Goal: Task Accomplishment & Management: Use online tool/utility

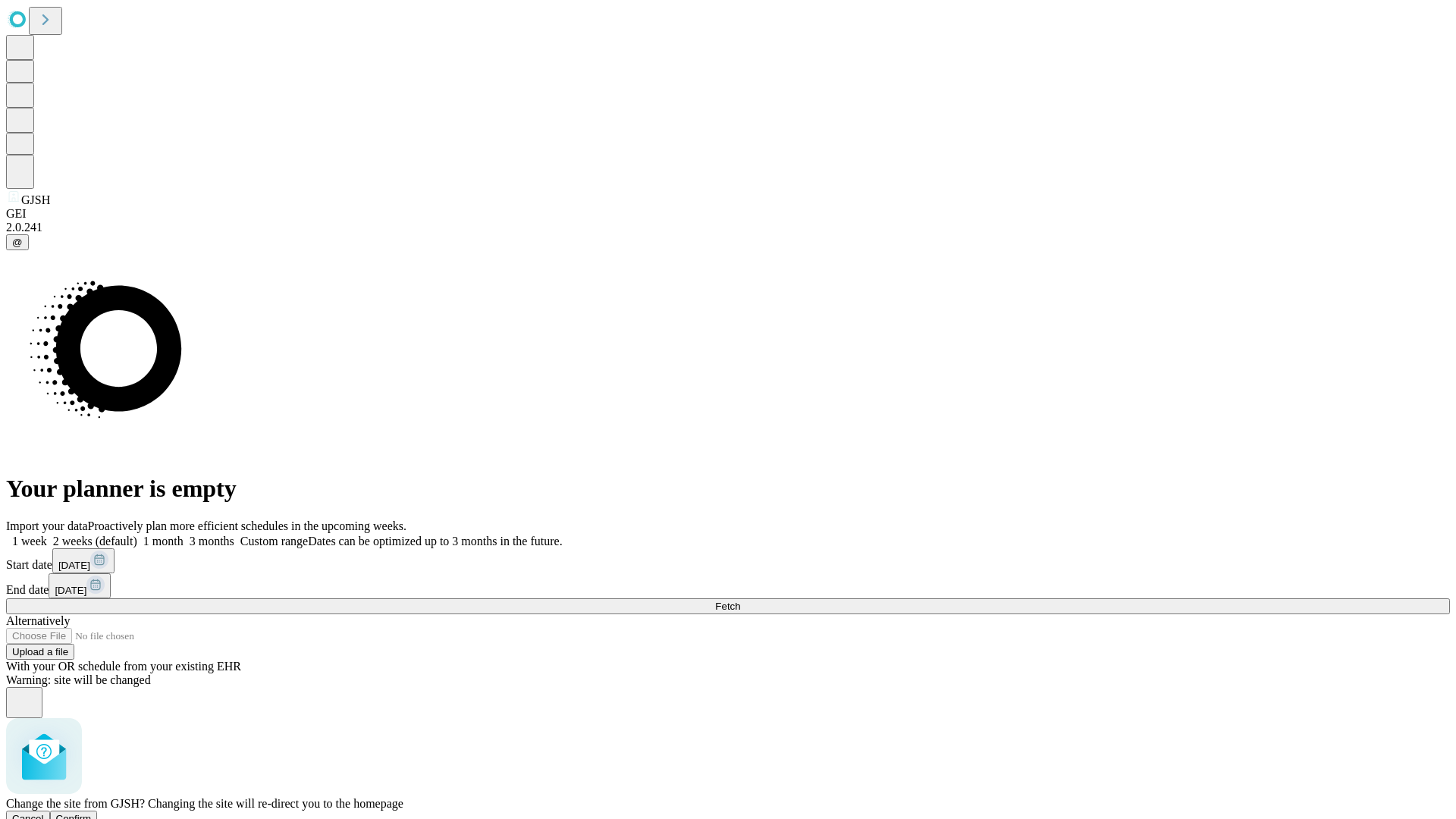
click at [92, 813] on span "Confirm" at bounding box center [74, 818] width 36 height 11
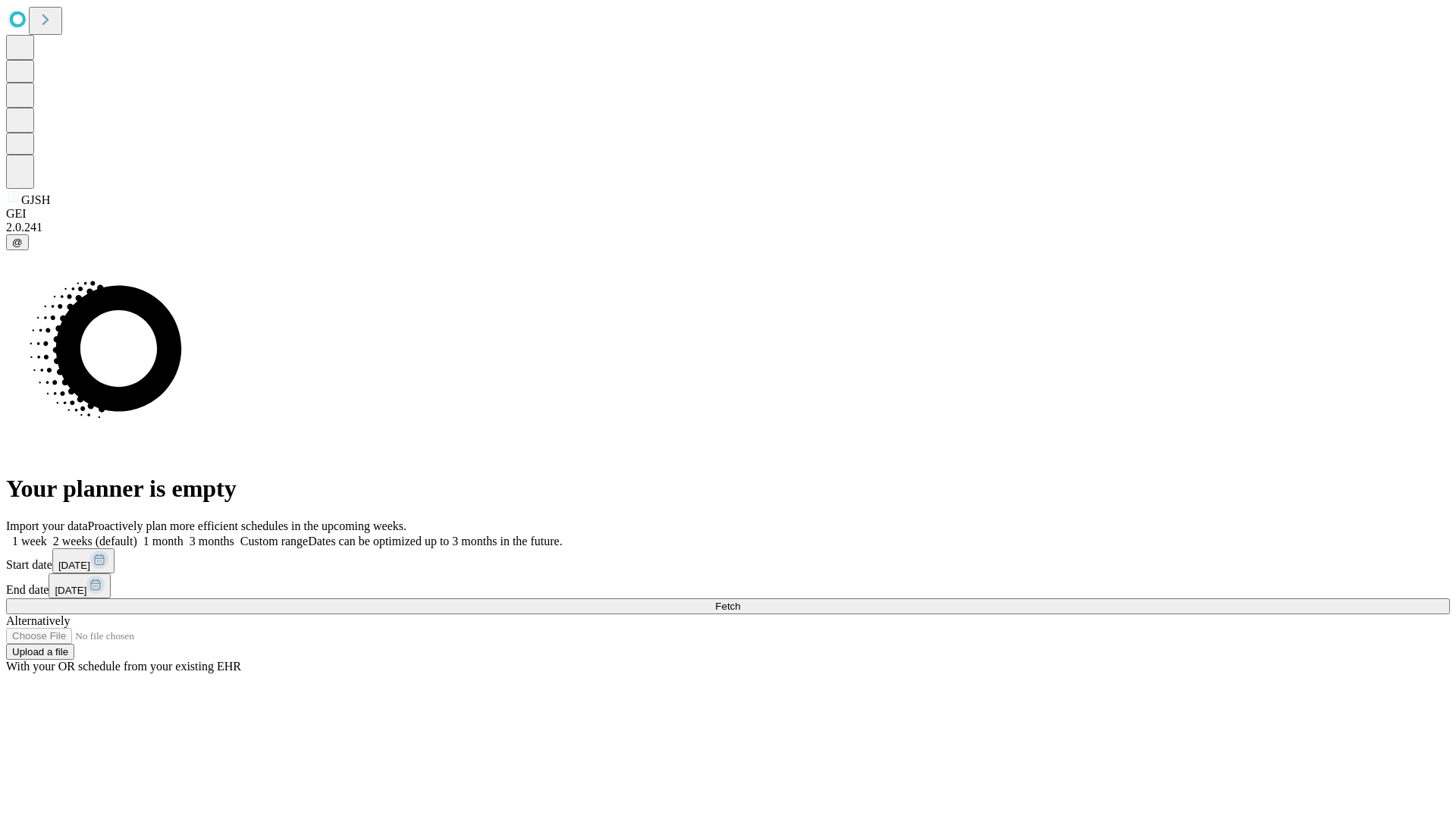
click at [184, 535] on label "1 month" at bounding box center [160, 541] width 46 height 13
click at [740, 601] on span "Fetch" at bounding box center [727, 606] width 25 height 11
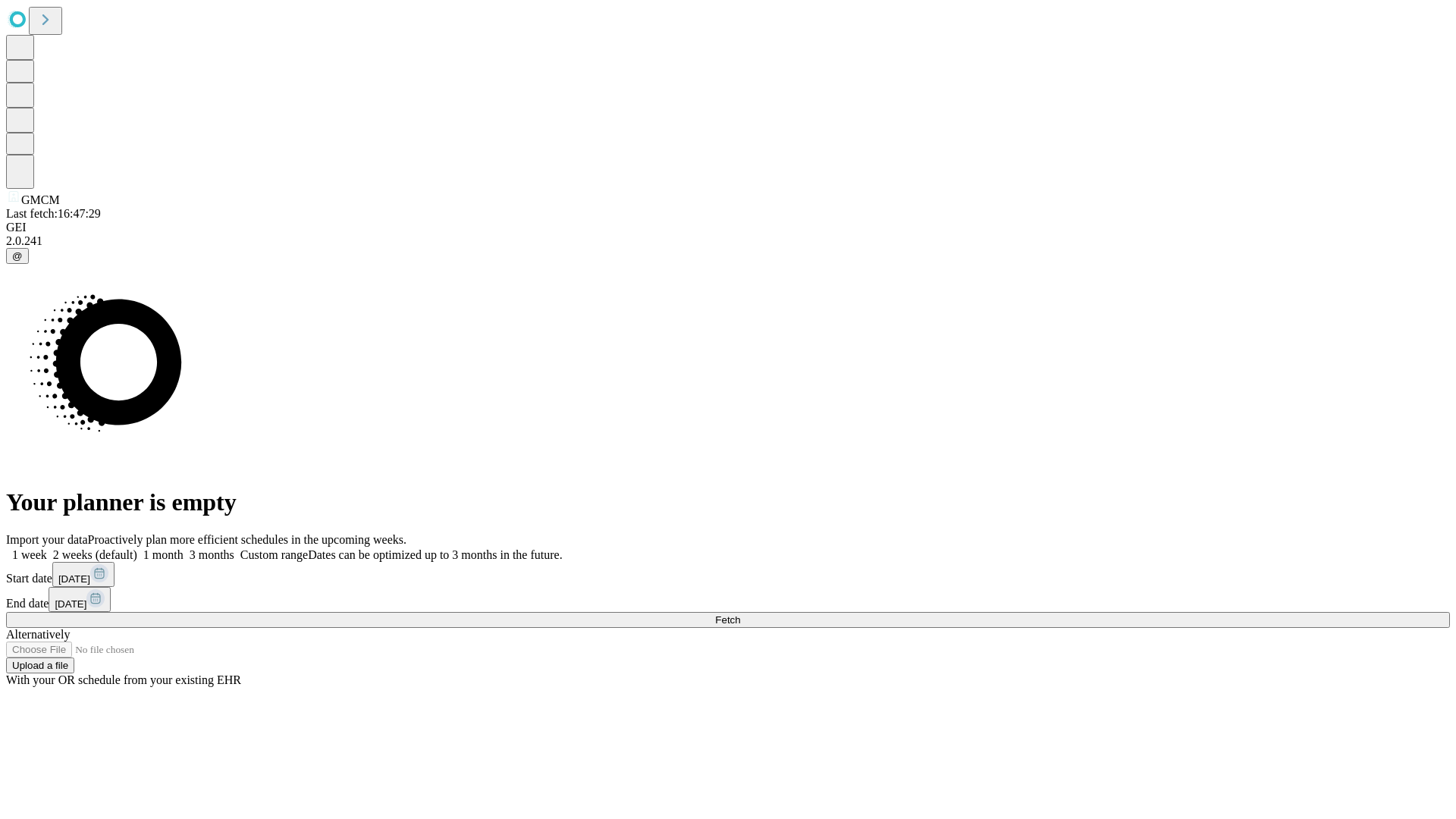
click at [184, 549] on label "1 month" at bounding box center [160, 555] width 46 height 13
click at [740, 615] on span "Fetch" at bounding box center [727, 620] width 25 height 11
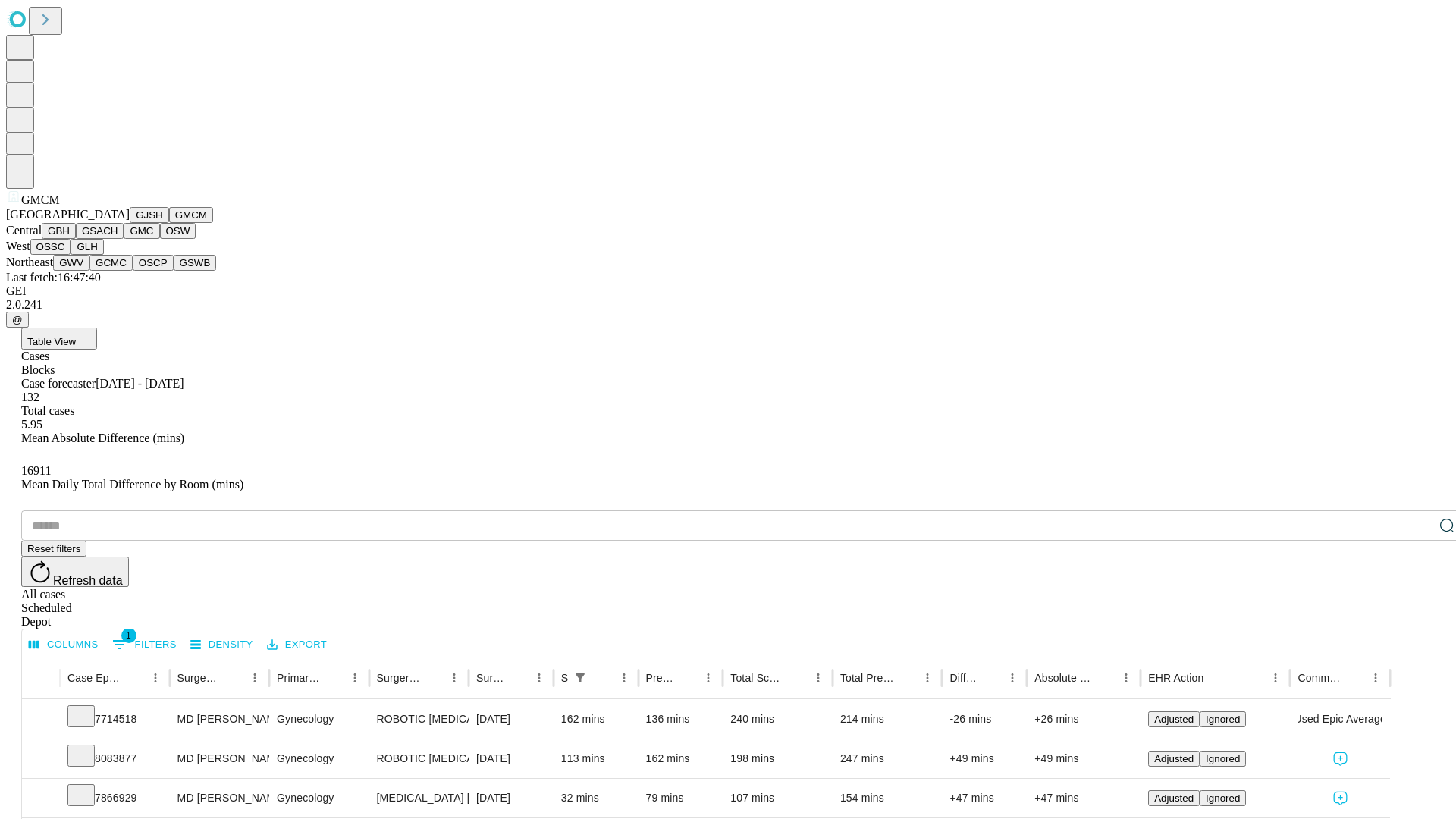
click at [76, 239] on button "GBH" at bounding box center [59, 231] width 34 height 16
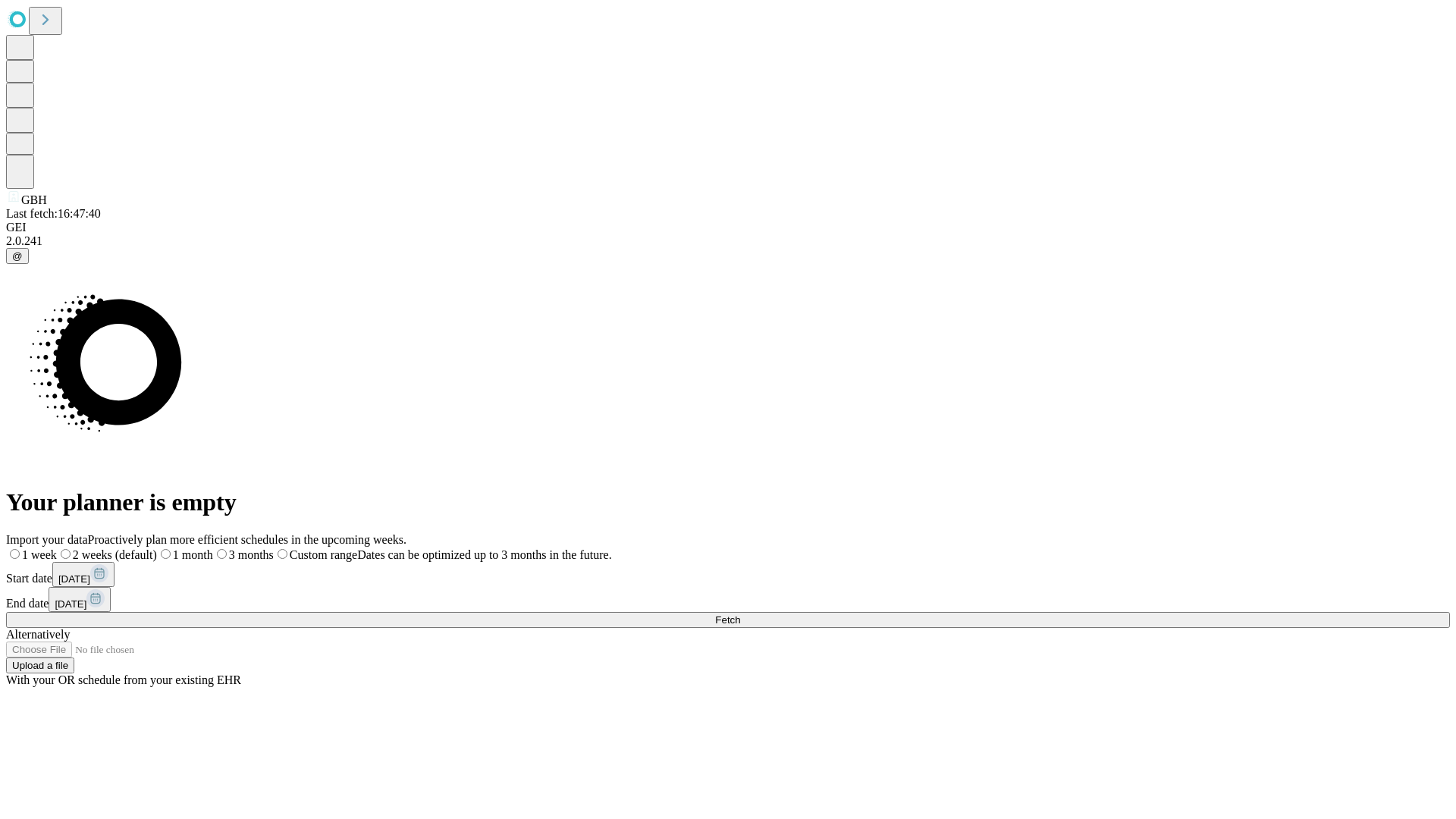
click at [213, 549] on label "1 month" at bounding box center [184, 555] width 56 height 13
click at [740, 615] on span "Fetch" at bounding box center [727, 620] width 25 height 11
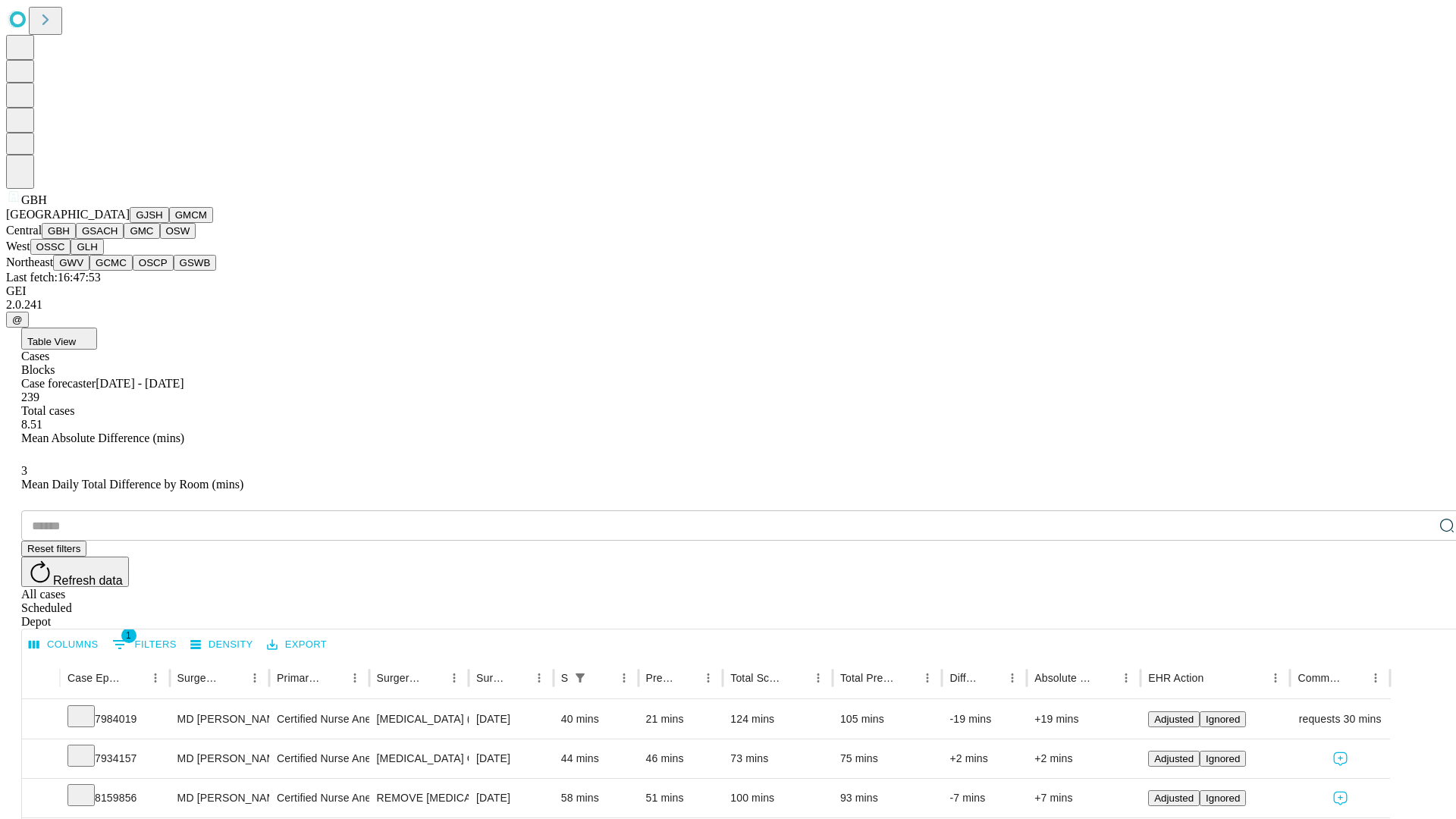
click at [118, 239] on button "GSACH" at bounding box center [100, 231] width 48 height 16
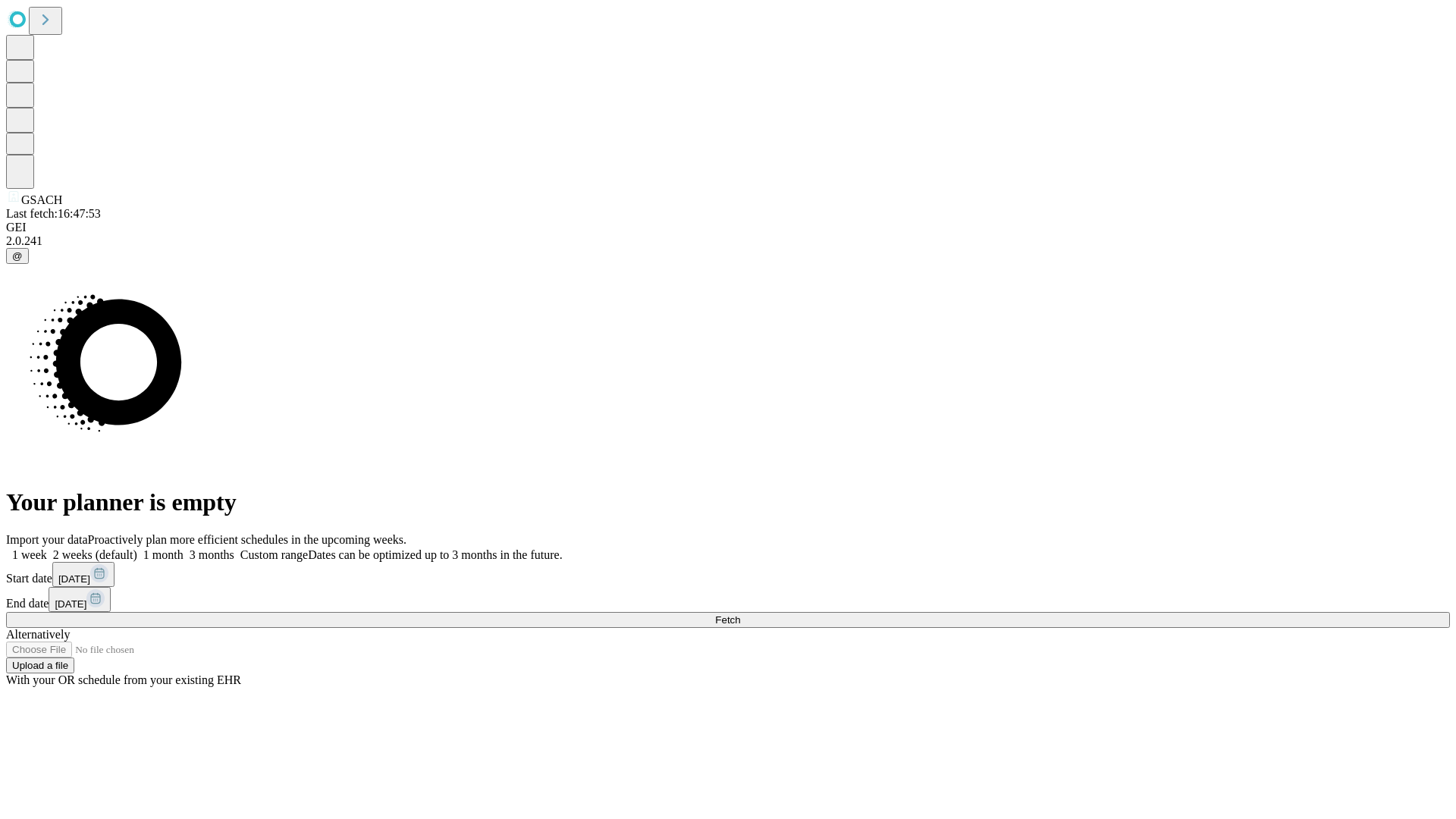
click at [740, 615] on span "Fetch" at bounding box center [727, 620] width 25 height 11
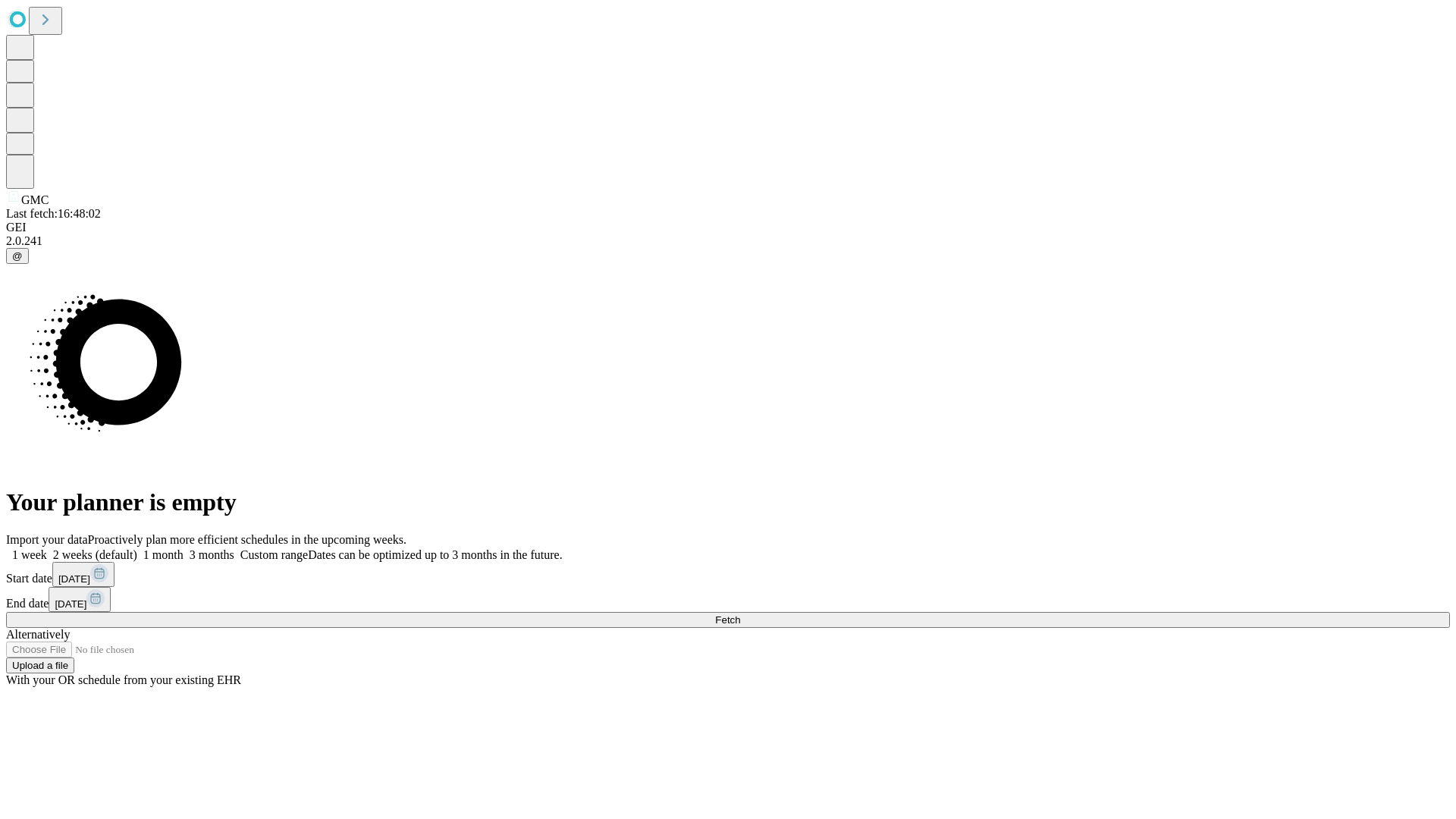
click at [184, 549] on label "1 month" at bounding box center [160, 555] width 46 height 13
click at [740, 615] on span "Fetch" at bounding box center [727, 620] width 25 height 11
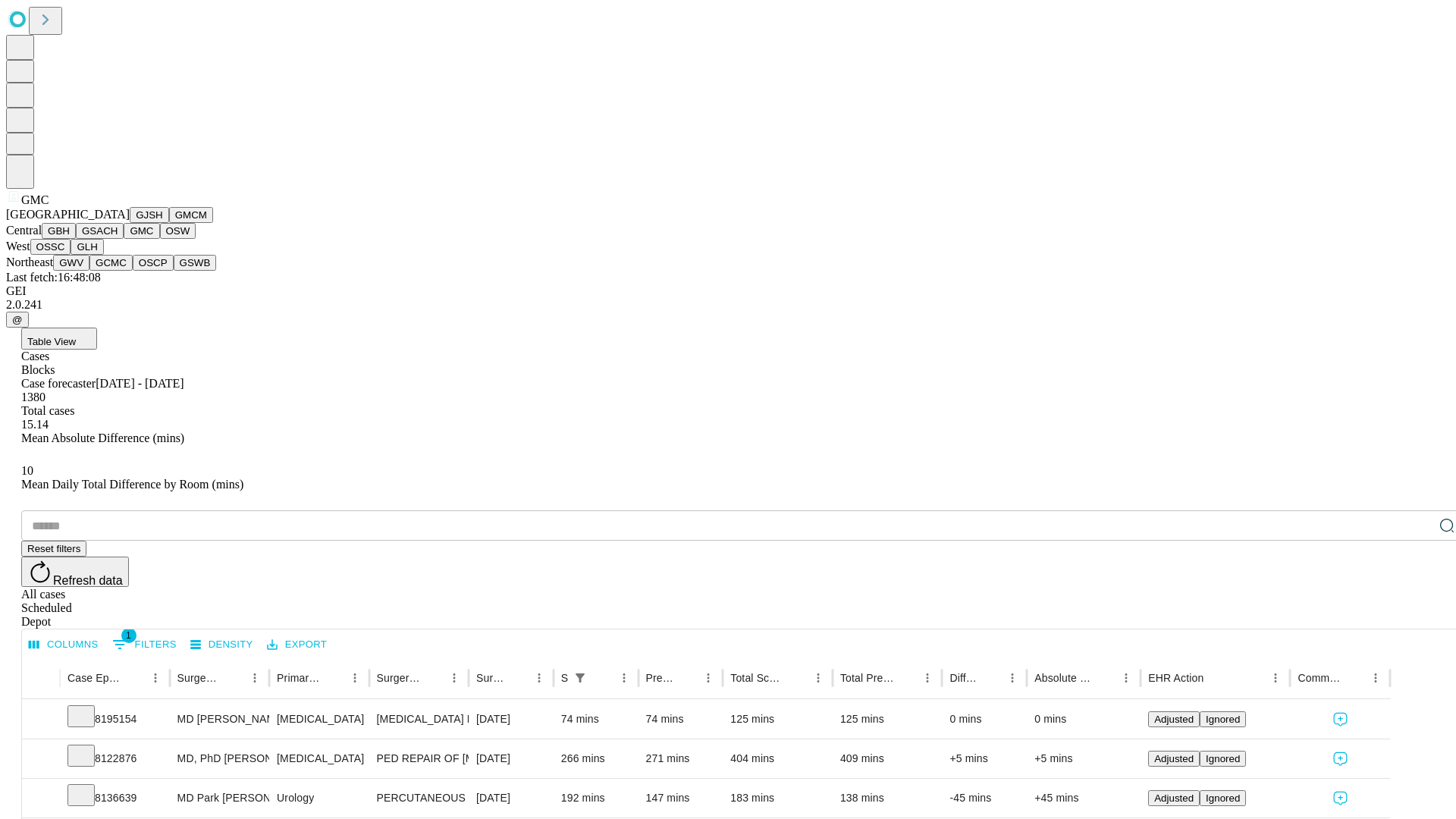
click at [160, 239] on button "OSW" at bounding box center [178, 231] width 36 height 16
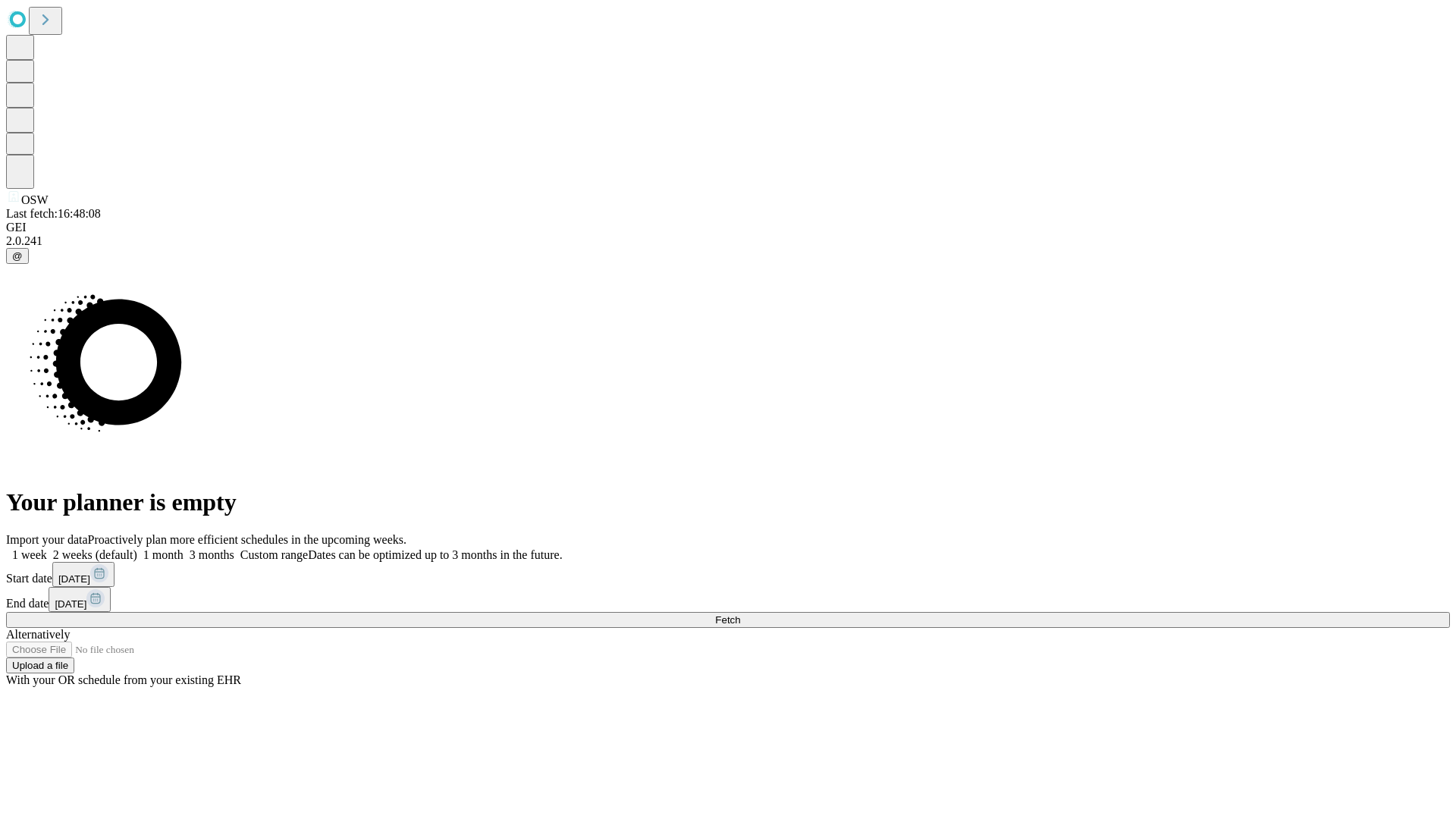
click at [184, 549] on label "1 month" at bounding box center [160, 555] width 46 height 13
click at [740, 615] on span "Fetch" at bounding box center [727, 620] width 25 height 11
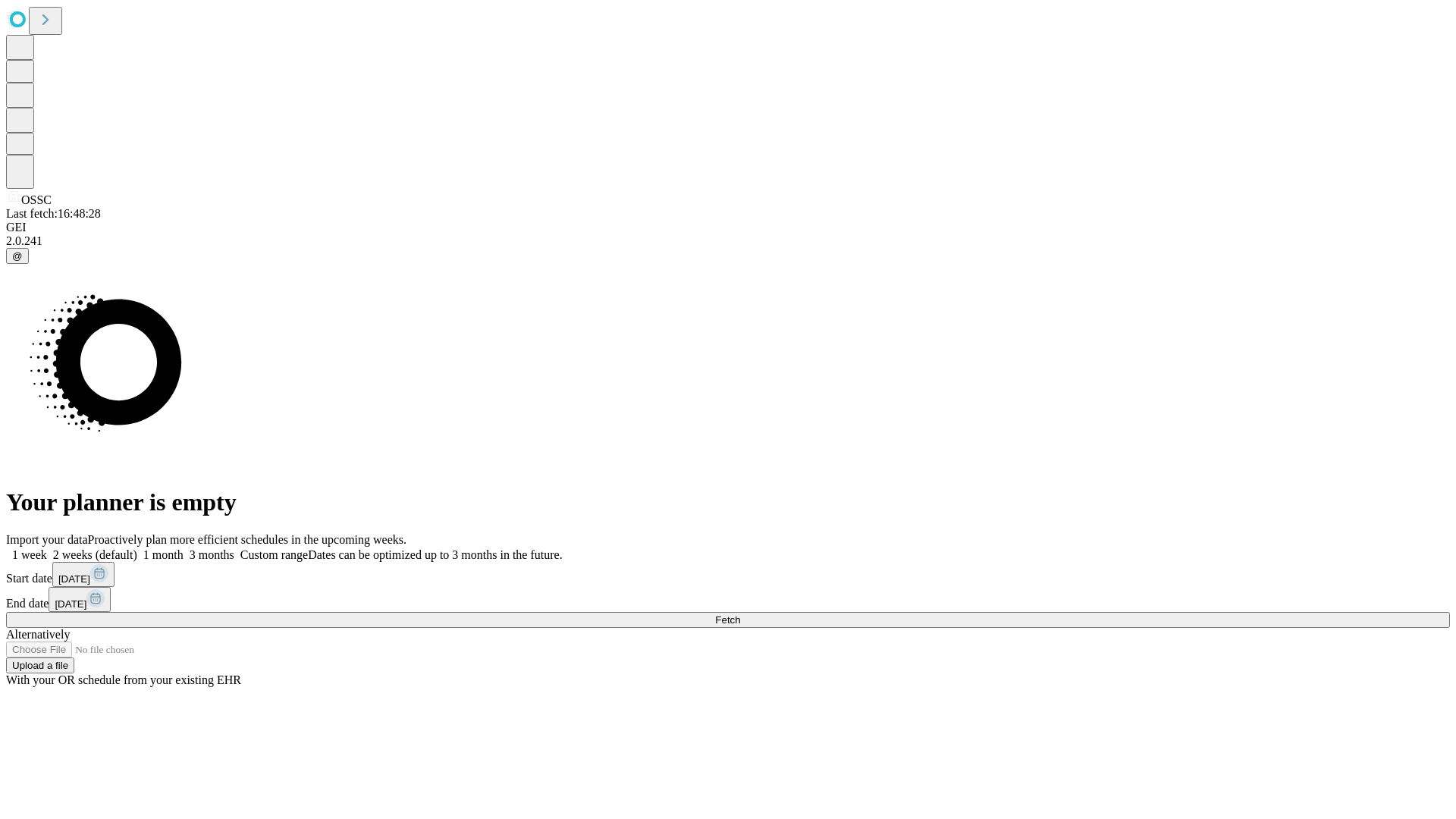
click at [184, 549] on label "1 month" at bounding box center [160, 555] width 46 height 13
click at [740, 615] on span "Fetch" at bounding box center [727, 620] width 25 height 11
click at [184, 549] on label "1 month" at bounding box center [160, 555] width 46 height 13
click at [740, 615] on span "Fetch" at bounding box center [727, 620] width 25 height 11
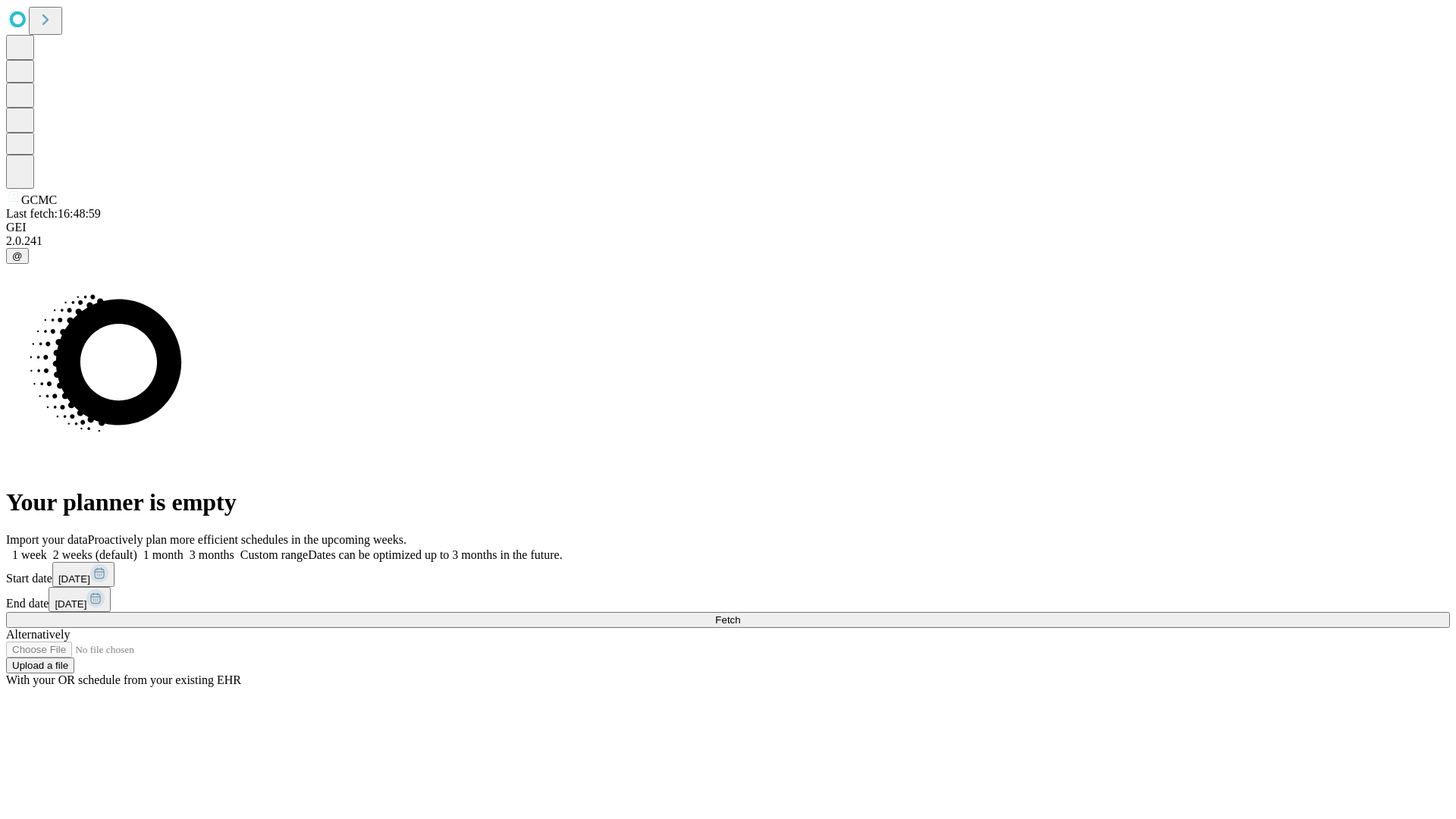
click at [184, 549] on label "1 month" at bounding box center [160, 555] width 46 height 13
click at [740, 615] on span "Fetch" at bounding box center [727, 620] width 25 height 11
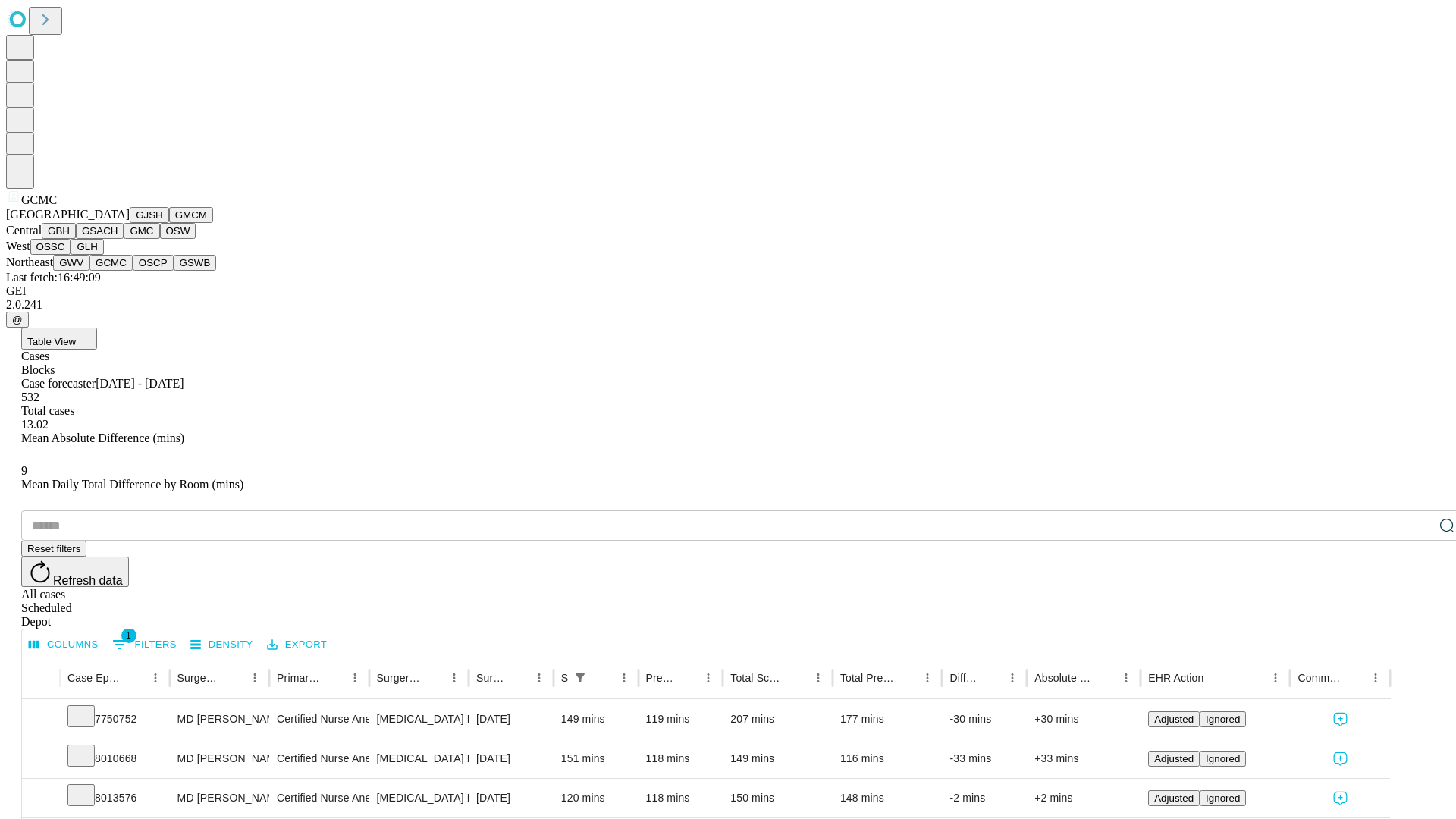
click at [133, 270] on button "OSCP" at bounding box center [154, 263] width 41 height 16
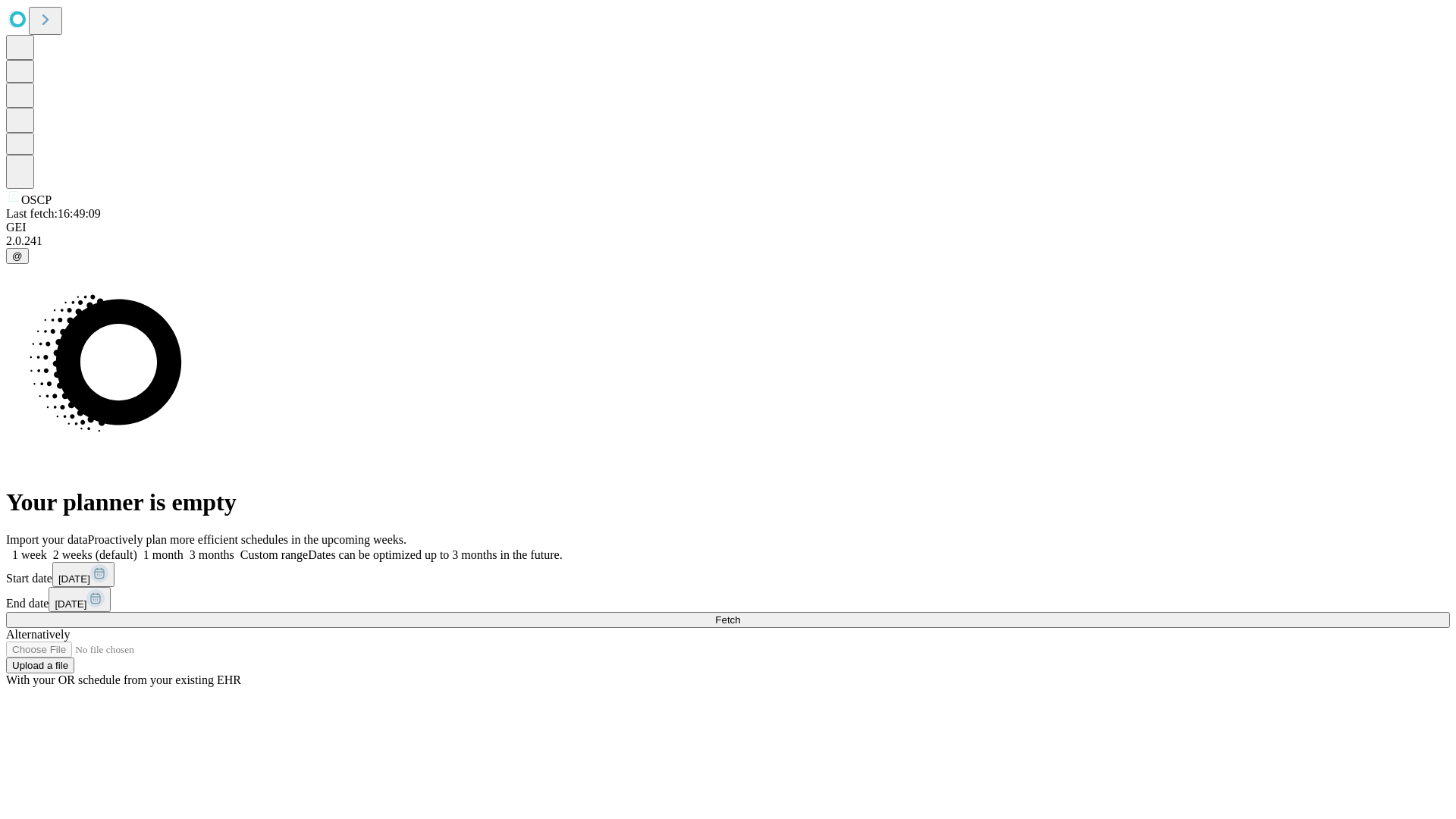
click at [184, 549] on label "1 month" at bounding box center [160, 555] width 46 height 13
click at [740, 615] on span "Fetch" at bounding box center [727, 620] width 25 height 11
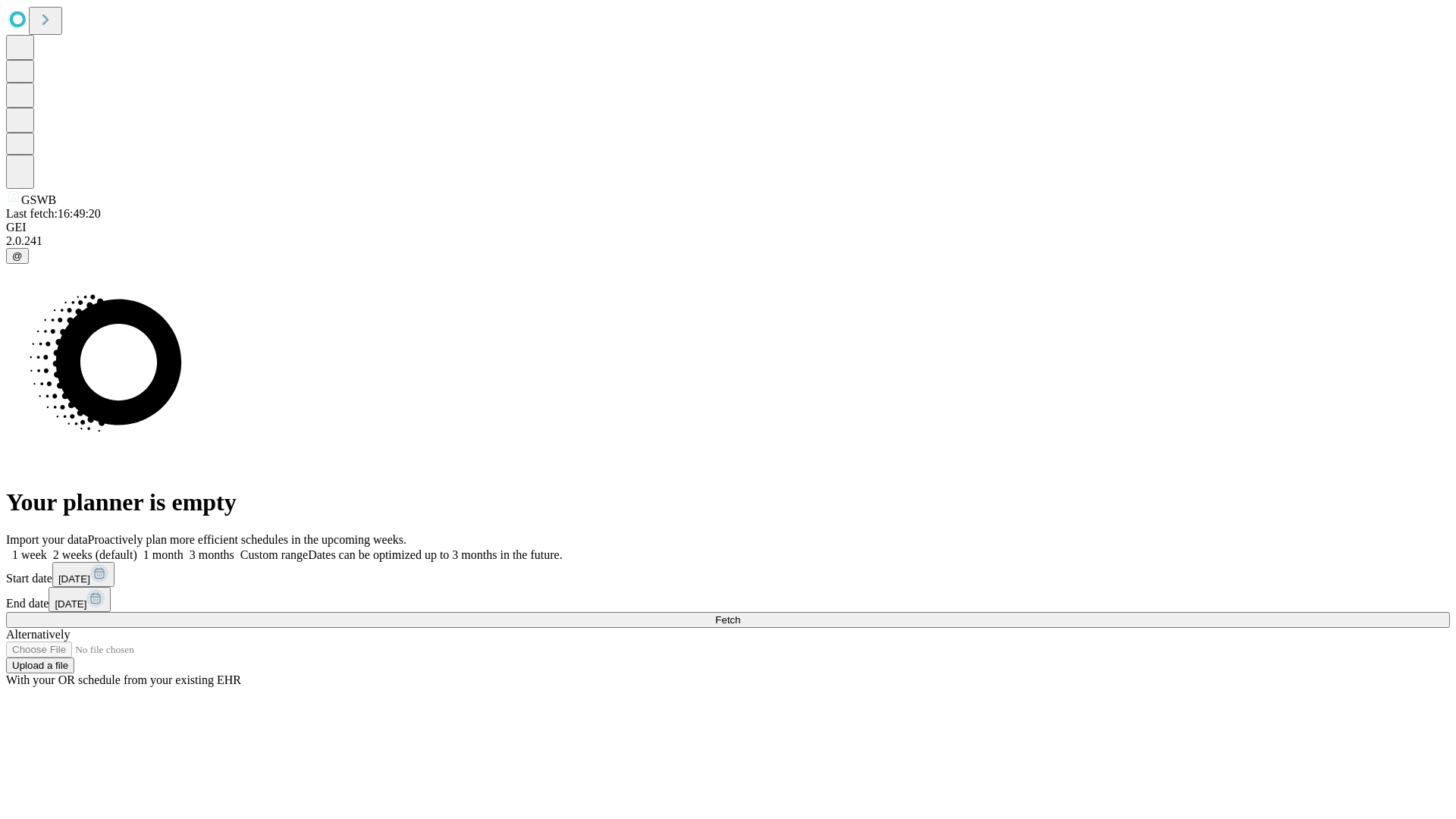
click at [184, 549] on label "1 month" at bounding box center [160, 555] width 46 height 13
click at [740, 615] on span "Fetch" at bounding box center [727, 620] width 25 height 11
